Goal: Find specific page/section: Find specific page/section

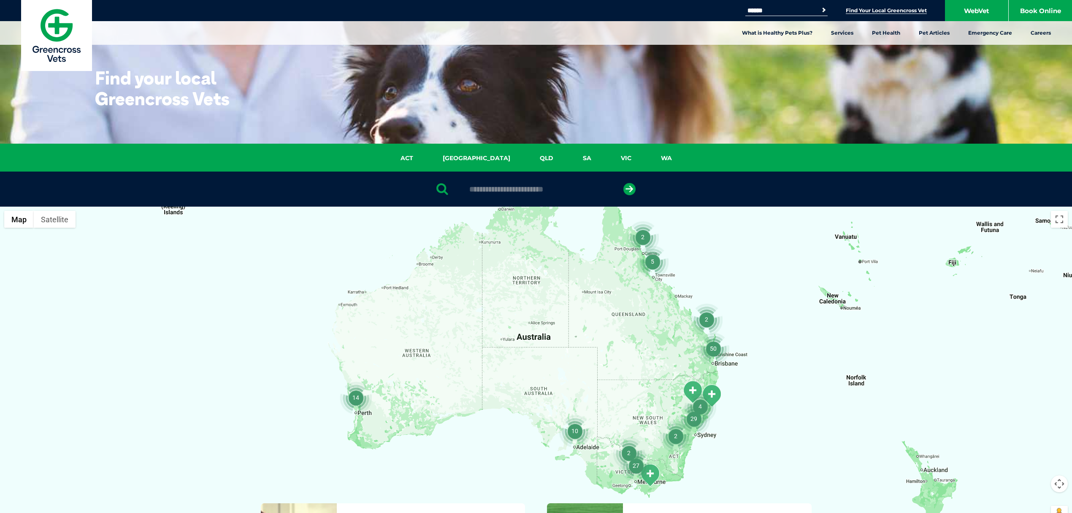
drag, startPoint x: 0, startPoint y: 0, endPoint x: 524, endPoint y: 189, distance: 557.1
click at [524, 189] on input "text" at bounding box center [535, 189] width 141 height 8
type input "****"
click at [624, 183] on button "submit" at bounding box center [630, 189] width 12 height 12
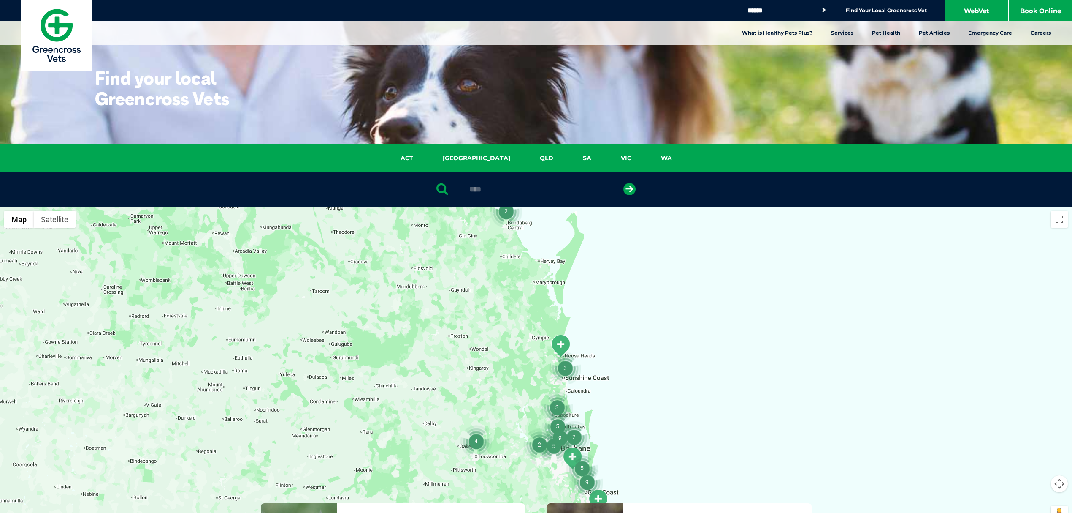
drag, startPoint x: 505, startPoint y: 191, endPoint x: 464, endPoint y: 191, distance: 41.4
click at [464, 191] on div "****" at bounding box center [536, 188] width 1072 height 35
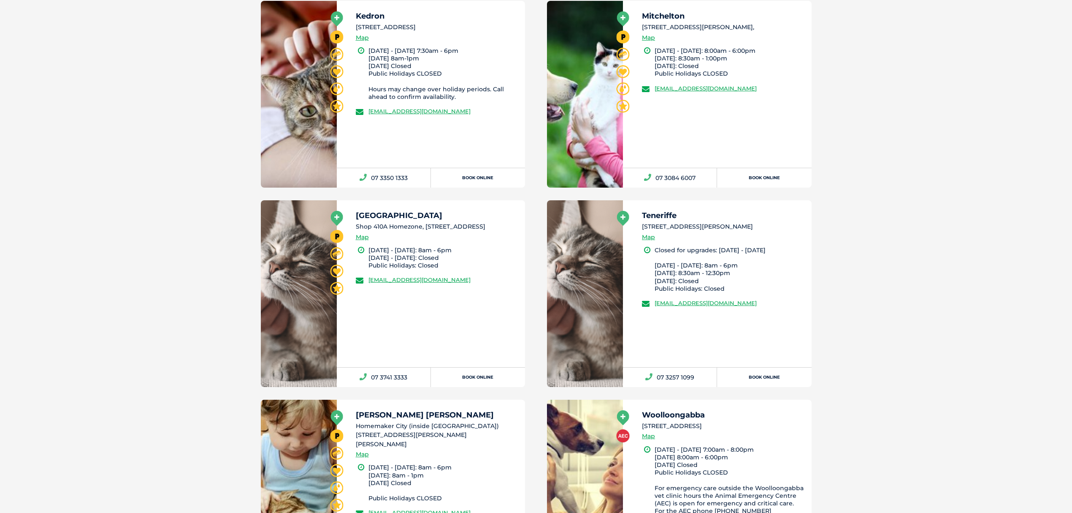
scroll to position [788, 0]
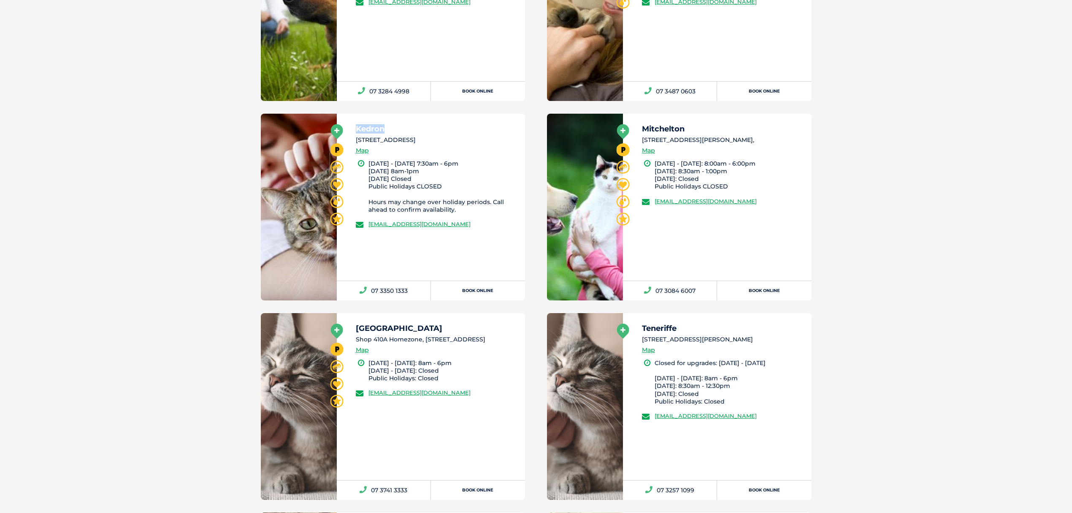
drag, startPoint x: 353, startPoint y: 127, endPoint x: 391, endPoint y: 127, distance: 37.2
click at [391, 127] on div "Kedron [STREET_ADDRESS] Map [DATE] - [DATE] 7:30am - 6pm [DATE] 8am-1pm [DATE] …" at bounding box center [431, 197] width 189 height 167
click at [303, 192] on link at bounding box center [299, 207] width 76 height 187
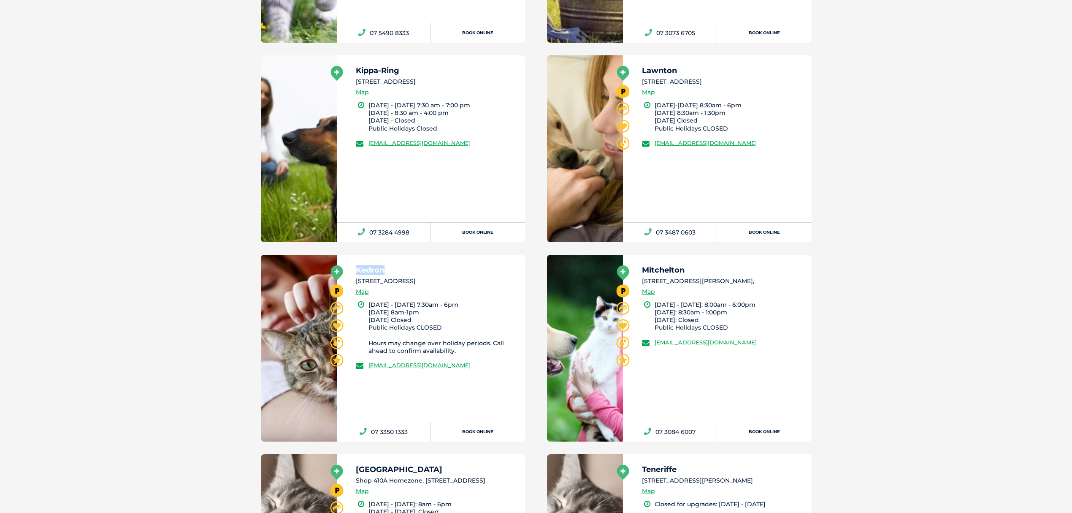
scroll to position [193, 0]
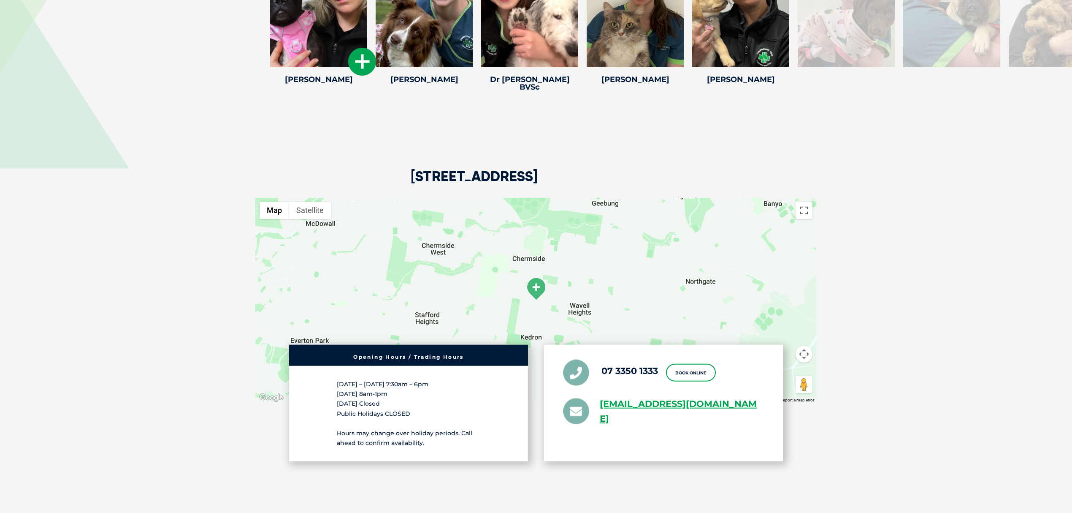
scroll to position [1463, 0]
